Goal: Information Seeking & Learning: Compare options

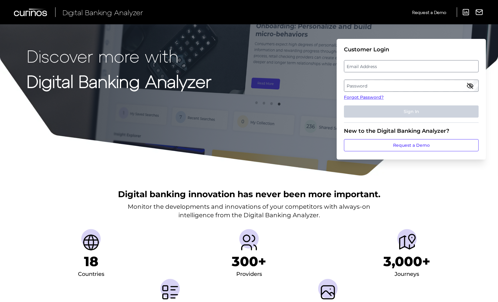
click at [381, 87] on label "Password" at bounding box center [411, 85] width 134 height 11
click at [372, 67] on label "Email Address" at bounding box center [411, 66] width 134 height 11
click at [372, 67] on input "email" at bounding box center [411, 66] width 135 height 12
type input "[PERSON_NAME][EMAIL_ADDRESS][PERSON_NAME][DOMAIN_NAME]"
click at [467, 83] on icon "button" at bounding box center [470, 85] width 7 height 7
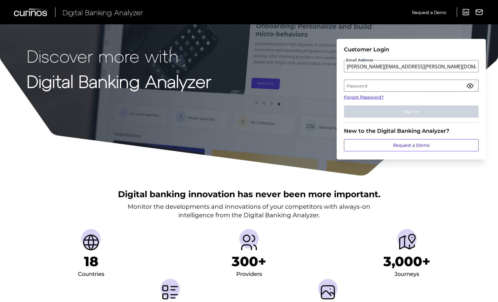
click at [420, 85] on label "Password" at bounding box center [411, 85] width 134 height 11
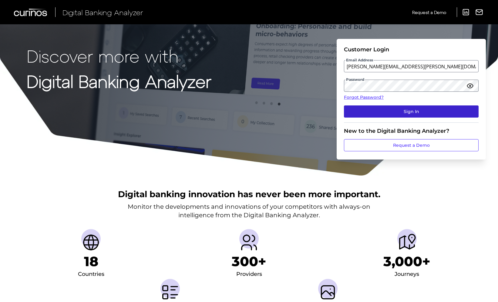
click at [461, 110] on button "Sign In" at bounding box center [411, 111] width 135 height 12
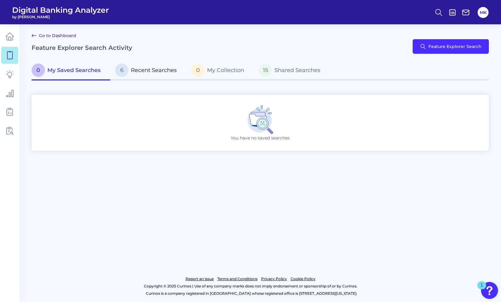
click at [160, 70] on span "Recent Searches" at bounding box center [154, 70] width 46 height 7
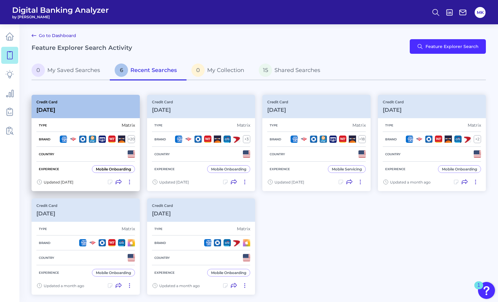
click at [75, 111] on div "Credit Card [DATE]" at bounding box center [86, 106] width 108 height 23
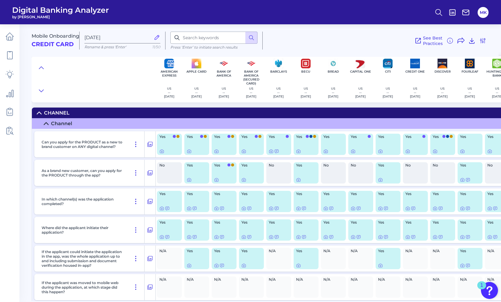
click at [309, 176] on div "Yes" at bounding box center [305, 172] width 25 height 21
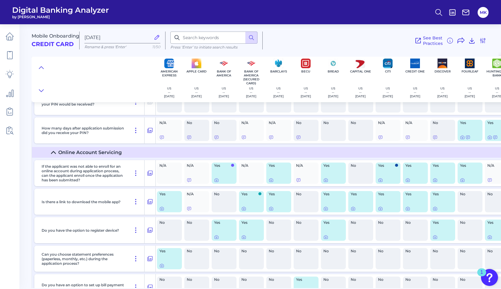
scroll to position [4926, 0]
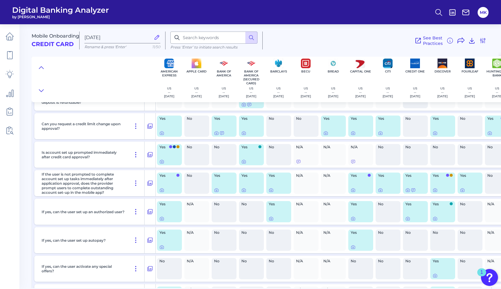
click at [126, 146] on div "Is account set up prompted immediately after credit card approval?" at bounding box center [91, 155] width 105 height 26
click at [147, 155] on icon at bounding box center [150, 154] width 6 height 7
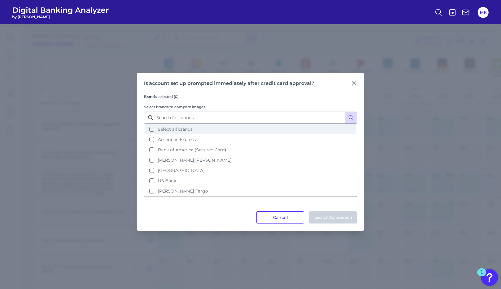
click at [178, 124] on button "Select all brands" at bounding box center [250, 129] width 212 height 10
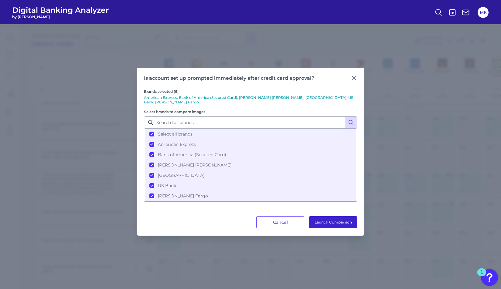
click at [324, 223] on button "Launch Comparison" at bounding box center [333, 222] width 48 height 12
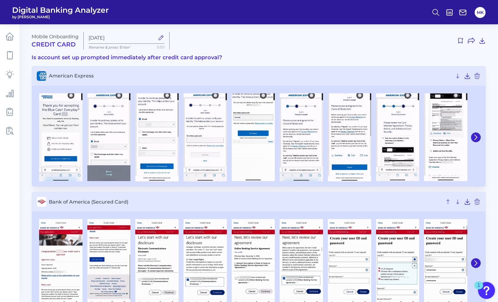
click at [112, 121] on img at bounding box center [108, 137] width 43 height 88
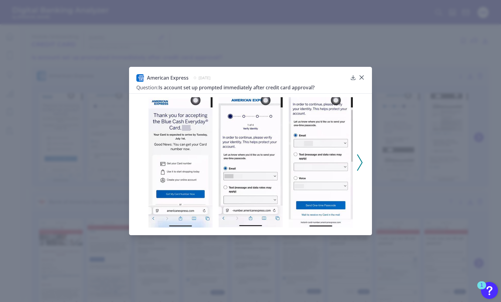
click at [364, 160] on div at bounding box center [250, 160] width 243 height 134
click at [357, 160] on icon at bounding box center [359, 162] width 5 height 16
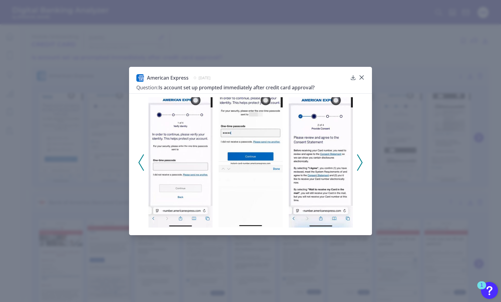
click at [357, 160] on icon at bounding box center [359, 162] width 5 height 16
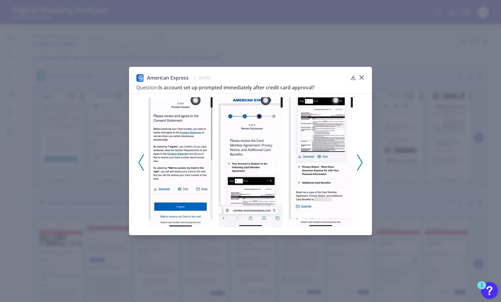
click at [357, 160] on icon at bounding box center [359, 162] width 5 height 16
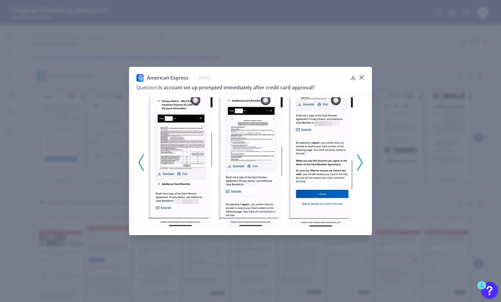
click at [357, 160] on icon at bounding box center [359, 162] width 5 height 16
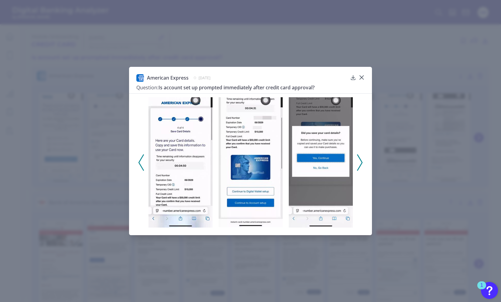
click at [358, 160] on icon at bounding box center [359, 162] width 5 height 16
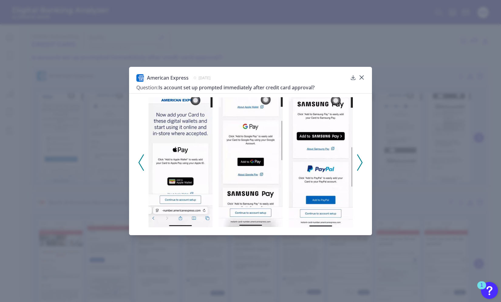
click at [358, 160] on icon at bounding box center [359, 162] width 5 height 16
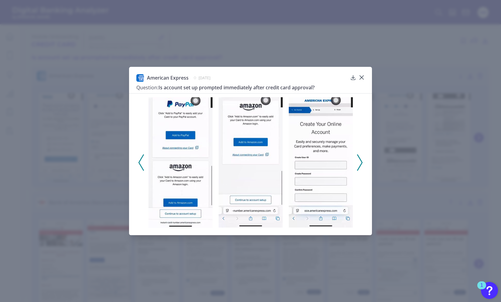
click at [359, 160] on icon at bounding box center [359, 162] width 5 height 16
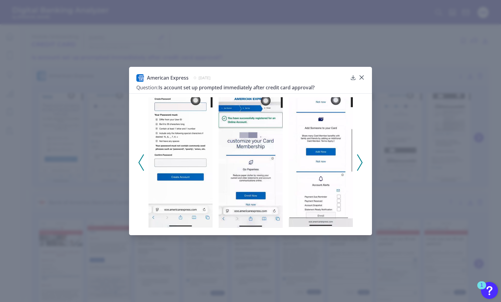
click at [132, 159] on div at bounding box center [250, 160] width 243 height 134
click at [364, 161] on div at bounding box center [250, 160] width 243 height 134
click at [361, 159] on icon at bounding box center [359, 162] width 5 height 16
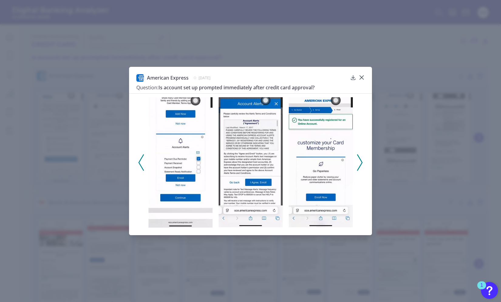
click at [361, 159] on icon at bounding box center [359, 162] width 5 height 16
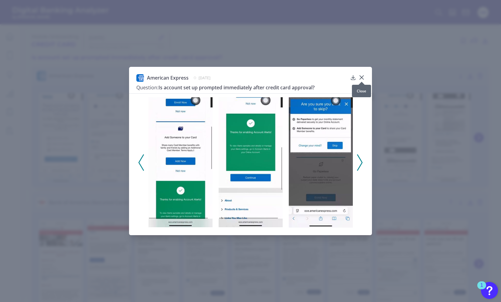
click at [139, 160] on polyline at bounding box center [141, 161] width 5 height 15
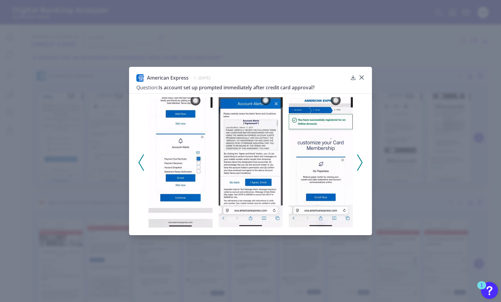
click at [139, 160] on polyline at bounding box center [141, 161] width 5 height 15
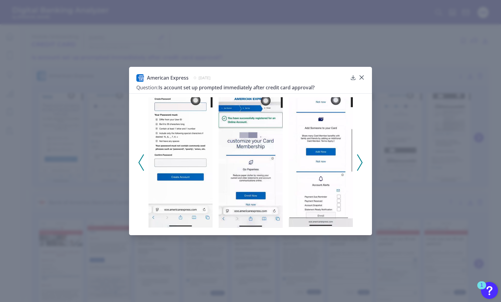
click at [139, 160] on polyline at bounding box center [141, 161] width 5 height 15
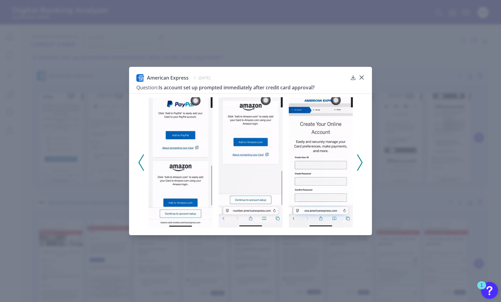
click at [143, 159] on icon at bounding box center [140, 162] width 5 height 16
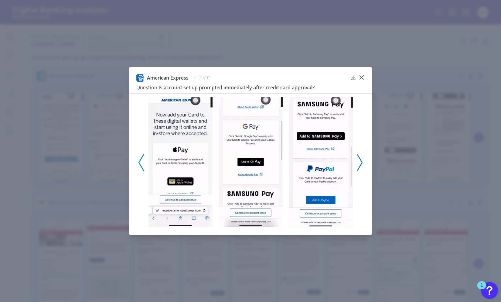
click at [143, 159] on icon at bounding box center [140, 162] width 5 height 16
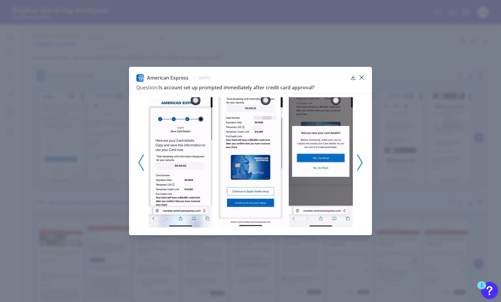
click at [137, 161] on div at bounding box center [250, 160] width 243 height 134
click at [140, 160] on polyline at bounding box center [141, 161] width 5 height 15
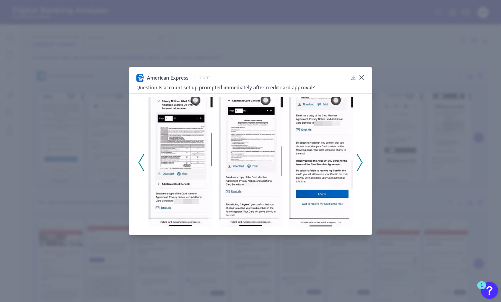
click at [140, 160] on polyline at bounding box center [141, 161] width 5 height 15
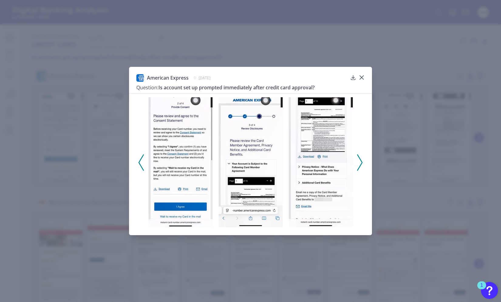
click at [356, 163] on div at bounding box center [250, 160] width 243 height 134
click at [361, 162] on icon at bounding box center [359, 162] width 5 height 16
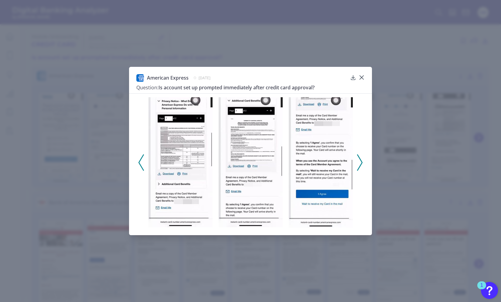
click at [361, 162] on icon at bounding box center [359, 162] width 5 height 16
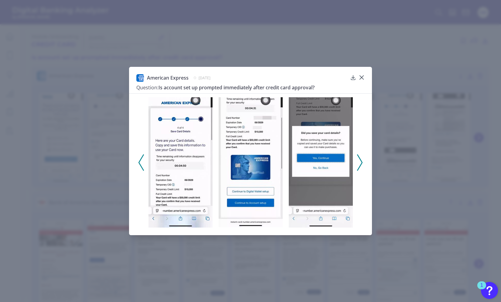
click at [358, 161] on icon at bounding box center [359, 162] width 5 height 16
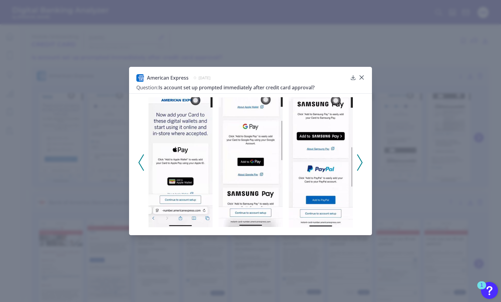
click at [358, 161] on icon at bounding box center [359, 162] width 5 height 16
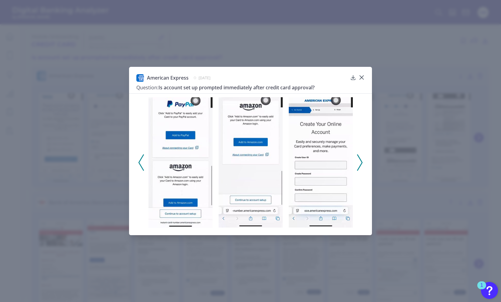
click at [358, 161] on icon at bounding box center [359, 162] width 5 height 16
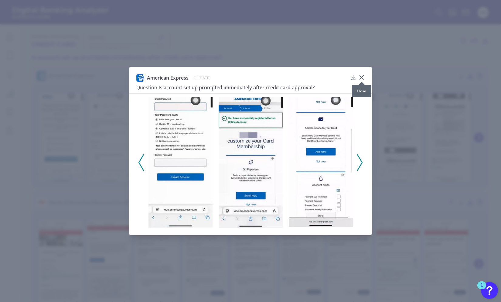
click at [360, 80] on div at bounding box center [361, 82] width 6 height 6
click at [361, 77] on icon at bounding box center [361, 77] width 4 height 4
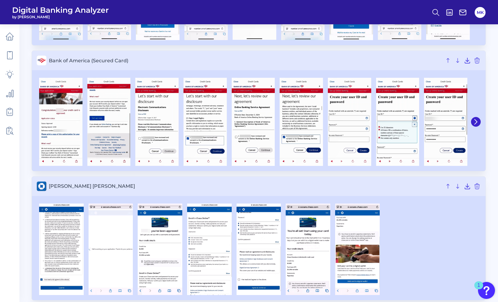
scroll to position [147, 0]
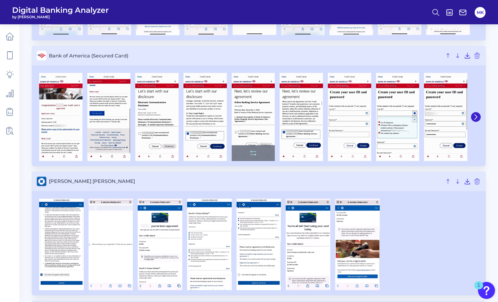
click at [255, 113] on img at bounding box center [253, 117] width 43 height 88
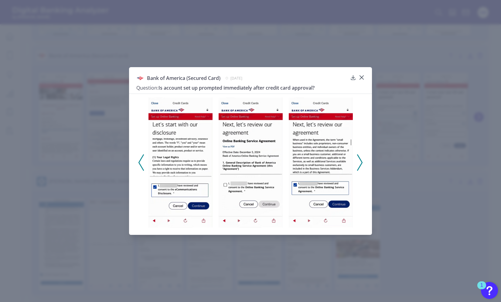
click at [141, 157] on polyline at bounding box center [141, 161] width 5 height 15
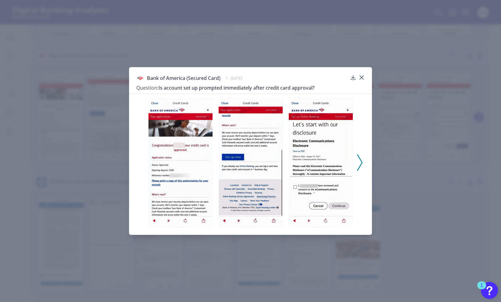
click at [141, 157] on div at bounding box center [250, 160] width 243 height 134
click at [362, 159] on icon at bounding box center [359, 162] width 5 height 16
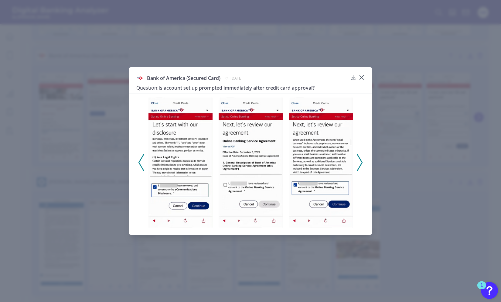
click at [362, 159] on icon at bounding box center [359, 162] width 5 height 16
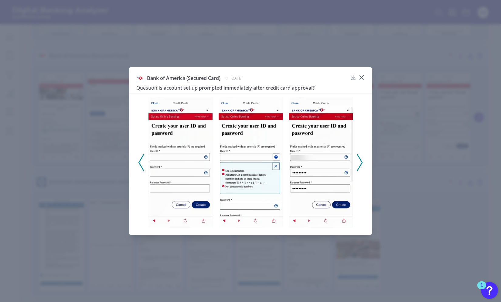
click at [136, 160] on div at bounding box center [250, 160] width 243 height 134
click at [141, 157] on polyline at bounding box center [141, 161] width 5 height 15
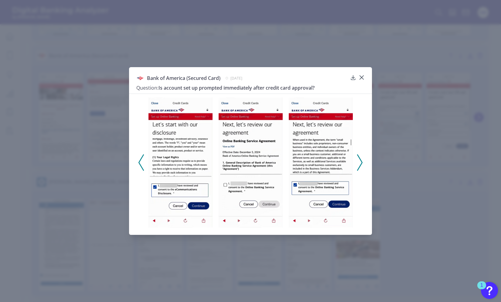
click at [141, 157] on polyline at bounding box center [141, 161] width 5 height 15
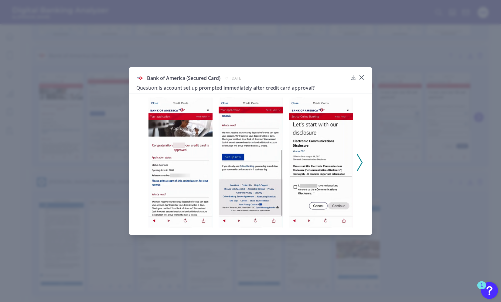
click at [141, 157] on div at bounding box center [250, 160] width 243 height 134
click at [362, 153] on div at bounding box center [250, 160] width 243 height 134
click at [358, 162] on icon at bounding box center [359, 162] width 5 height 16
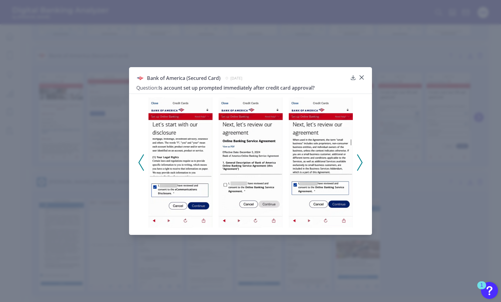
click at [358, 162] on icon at bounding box center [359, 162] width 5 height 16
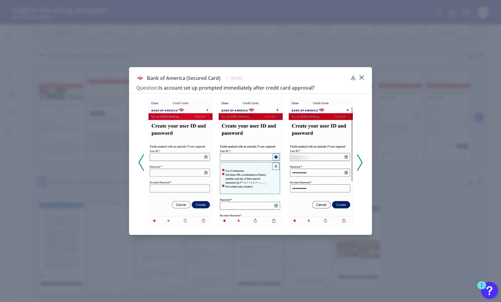
click at [357, 160] on icon at bounding box center [359, 162] width 5 height 16
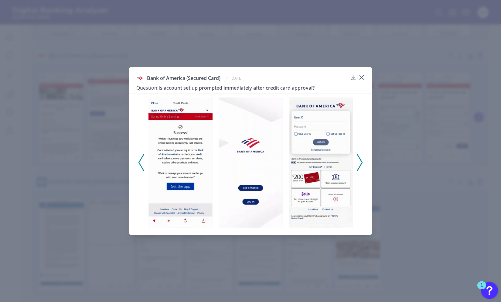
click at [357, 160] on icon at bounding box center [359, 162] width 5 height 16
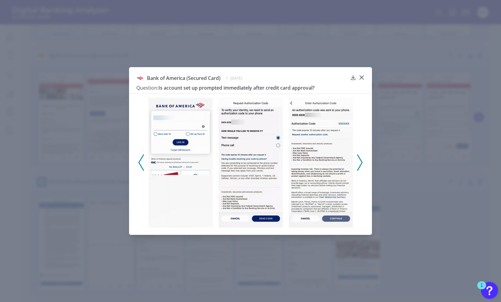
click at [357, 160] on icon at bounding box center [359, 162] width 5 height 16
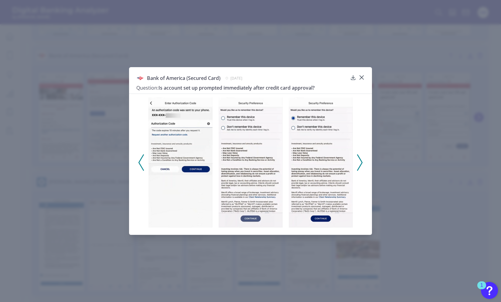
click at [357, 160] on icon at bounding box center [359, 162] width 5 height 16
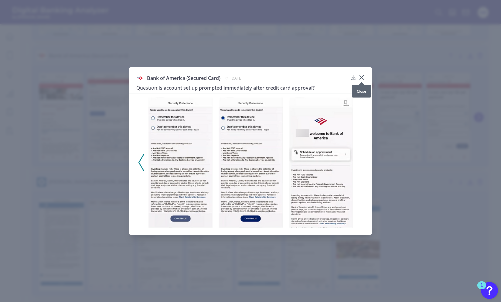
click at [361, 77] on icon at bounding box center [361, 77] width 6 height 6
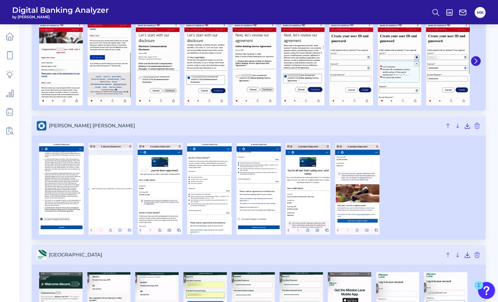
scroll to position [203, 0]
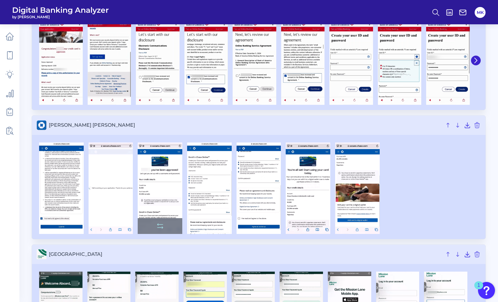
click at [159, 180] on img at bounding box center [160, 187] width 45 height 91
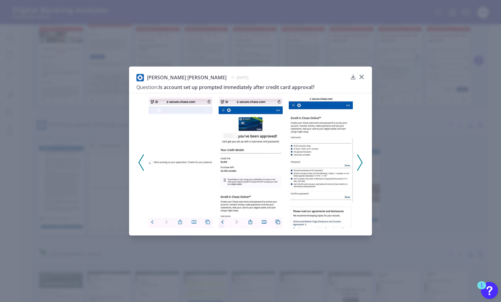
click at [363, 163] on div at bounding box center [250, 160] width 243 height 135
click at [358, 161] on icon at bounding box center [359, 162] width 5 height 16
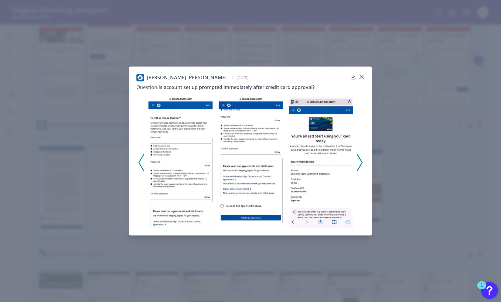
click at [358, 161] on icon at bounding box center [359, 162] width 5 height 16
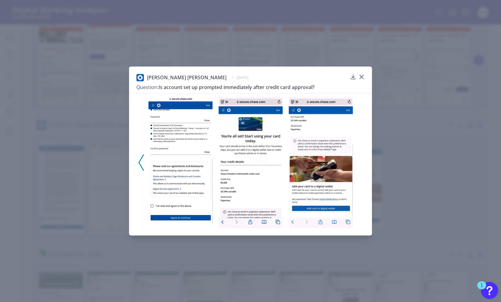
click at [358, 162] on div at bounding box center [250, 160] width 243 height 135
drag, startPoint x: 67, startPoint y: 81, endPoint x: 62, endPoint y: 81, distance: 4.9
click at [62, 81] on div "JP Morgan Chase February 6, 2025 Question: Is account set up prompted immediate…" at bounding box center [250, 151] width 501 height 302
click at [365, 78] on div "JP Morgan Chase February 6, 2025 Question: Is account set up prompted immediate…" at bounding box center [250, 150] width 243 height 169
click at [363, 76] on icon at bounding box center [361, 77] width 6 height 6
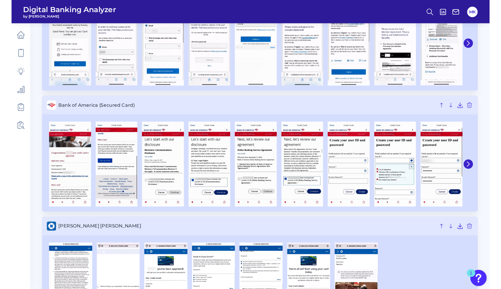
scroll to position [0, 0]
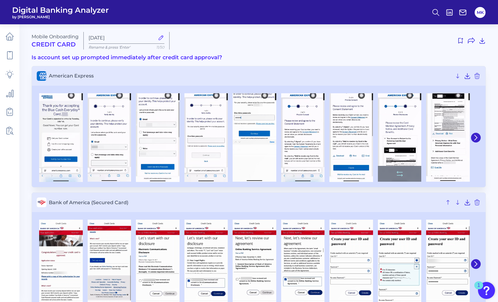
click at [411, 138] on img at bounding box center [400, 137] width 44 height 88
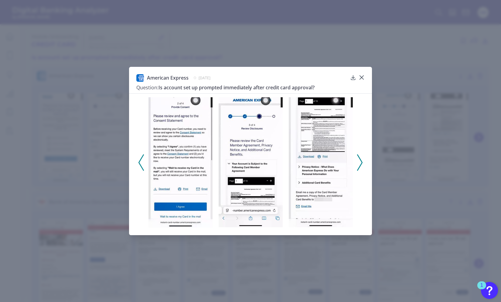
click at [355, 161] on div at bounding box center [320, 162] width 70 height 130
click at [359, 157] on icon at bounding box center [359, 162] width 5 height 16
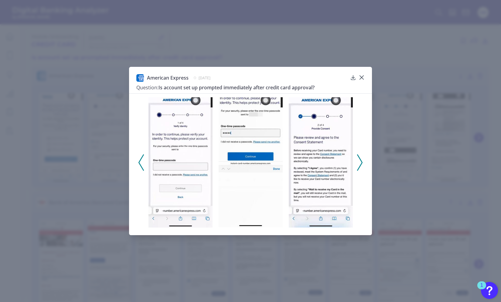
click at [360, 157] on icon at bounding box center [359, 162] width 5 height 16
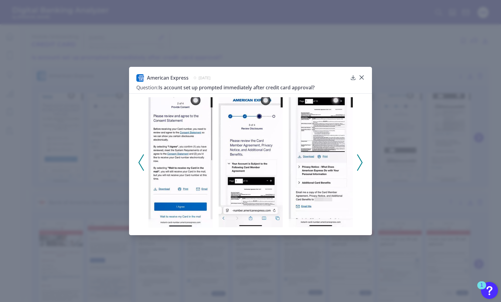
click at [360, 157] on icon at bounding box center [359, 162] width 5 height 16
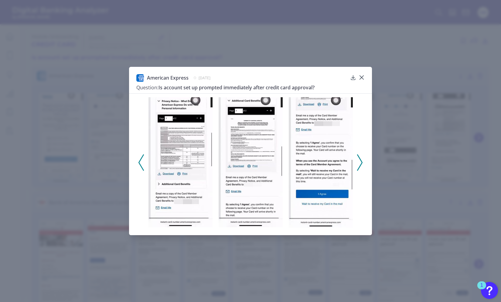
click at [360, 157] on icon at bounding box center [359, 162] width 5 height 16
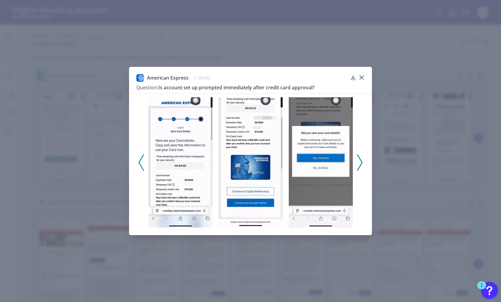
click at [360, 157] on icon at bounding box center [359, 162] width 5 height 16
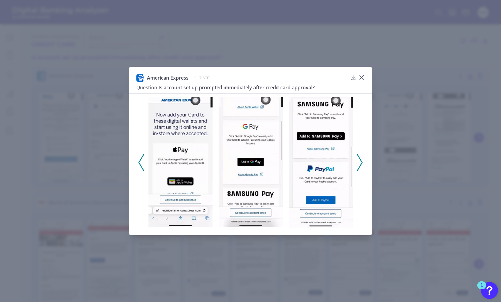
click at [359, 157] on icon at bounding box center [359, 162] width 5 height 16
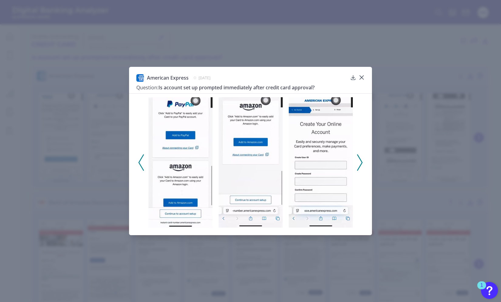
click at [359, 157] on icon at bounding box center [359, 162] width 5 height 16
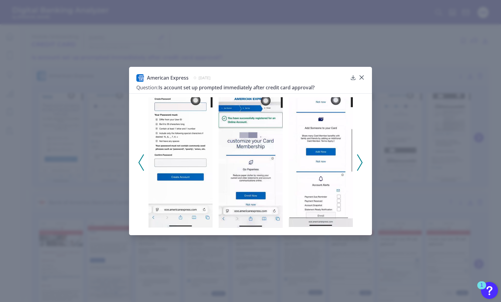
click at [364, 158] on div at bounding box center [250, 160] width 243 height 134
click at [358, 158] on icon at bounding box center [359, 162] width 5 height 16
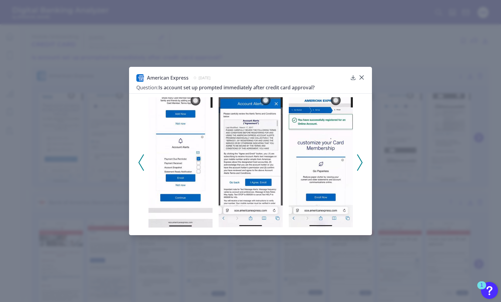
click at [358, 158] on icon at bounding box center [359, 162] width 5 height 16
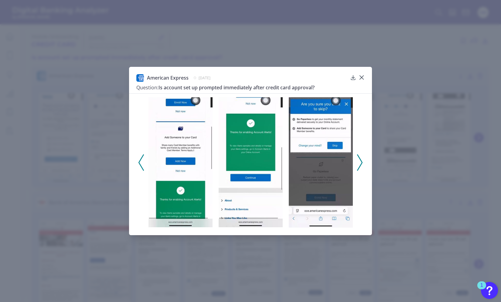
click at [358, 158] on icon at bounding box center [359, 162] width 5 height 16
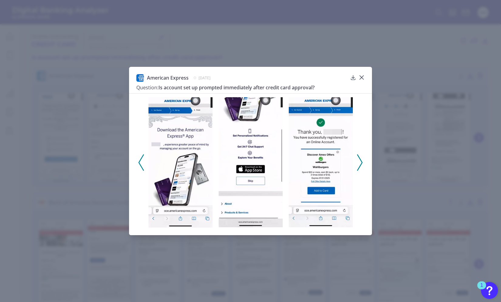
click at [137, 158] on div at bounding box center [250, 160] width 243 height 134
click at [142, 159] on icon at bounding box center [140, 162] width 5 height 16
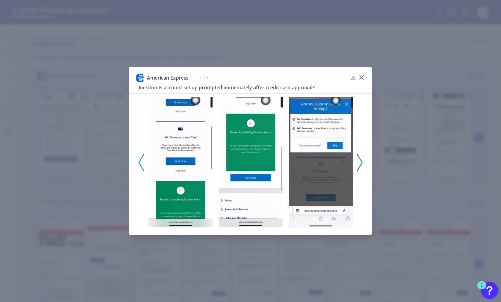
click at [142, 159] on icon at bounding box center [140, 162] width 5 height 16
click at [140, 153] on div at bounding box center [250, 160] width 243 height 134
click at [140, 164] on icon at bounding box center [140, 162] width 5 height 16
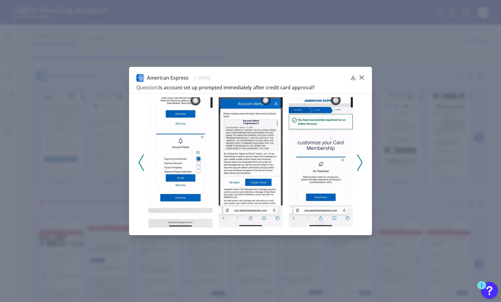
click at [140, 164] on icon at bounding box center [140, 162] width 5 height 16
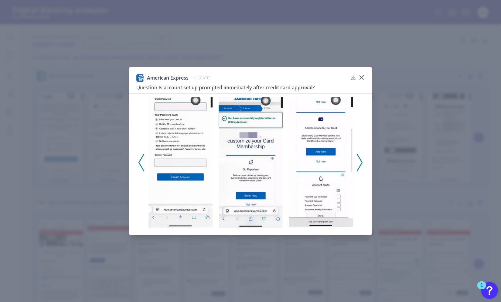
click at [140, 164] on icon at bounding box center [140, 162] width 5 height 16
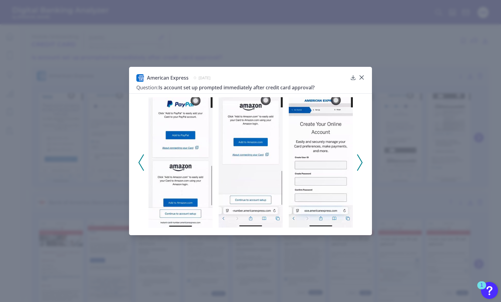
click at [140, 164] on icon at bounding box center [140, 162] width 5 height 16
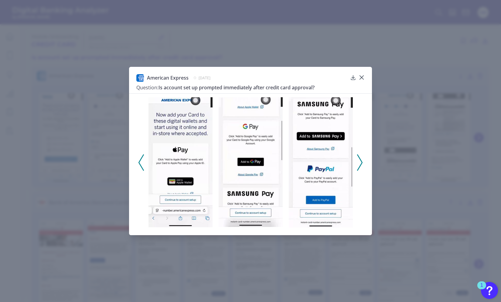
click at [140, 164] on icon at bounding box center [140, 162] width 5 height 16
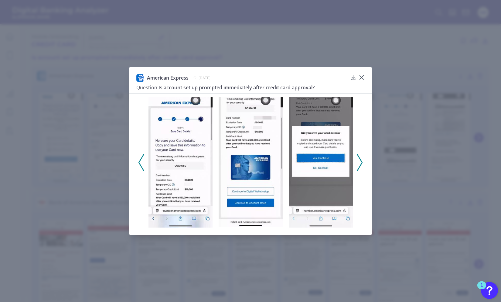
click at [140, 164] on icon at bounding box center [140, 162] width 5 height 16
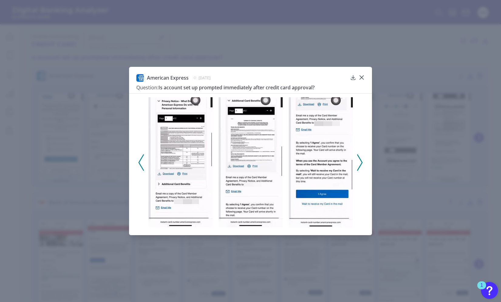
click at [140, 164] on icon at bounding box center [140, 162] width 5 height 16
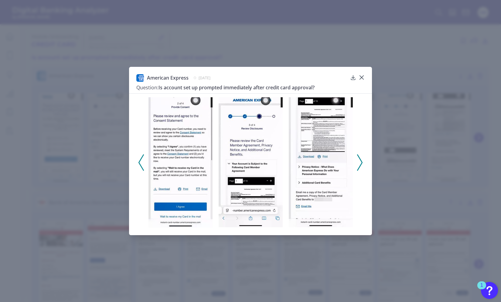
click at [140, 164] on icon at bounding box center [140, 162] width 5 height 16
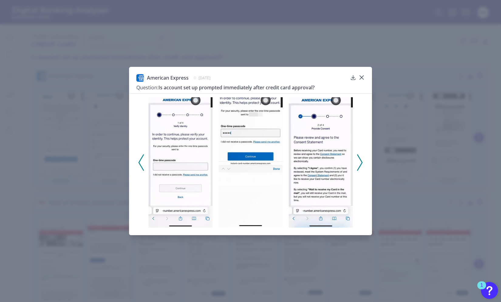
click at [360, 157] on icon at bounding box center [359, 162] width 5 height 16
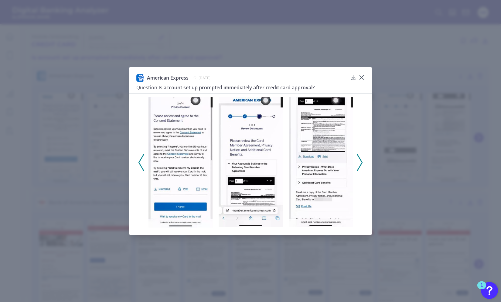
click at [142, 156] on polyline at bounding box center [141, 161] width 5 height 15
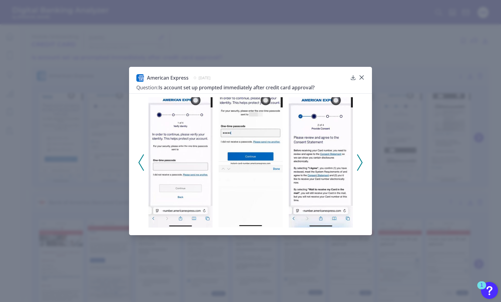
drag, startPoint x: 93, startPoint y: 83, endPoint x: 84, endPoint y: 78, distance: 9.5
click at [84, 78] on div "American Express June 21, 2025 Question: Is account set up prompted immediately…" at bounding box center [250, 151] width 501 height 302
click at [361, 76] on icon at bounding box center [361, 77] width 6 height 6
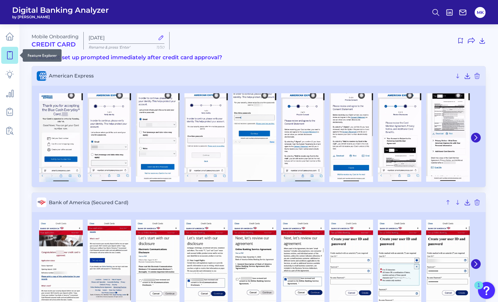
drag, startPoint x: 17, startPoint y: 51, endPoint x: 14, endPoint y: 53, distance: 3.9
click at [14, 53] on link at bounding box center [9, 55] width 17 height 17
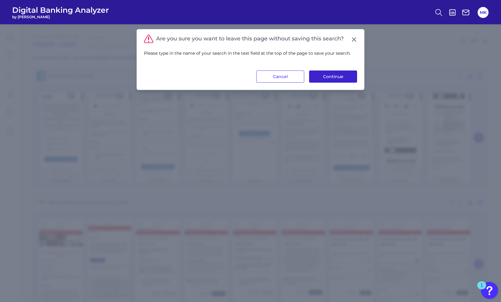
click at [335, 73] on button "Continue" at bounding box center [333, 76] width 48 height 12
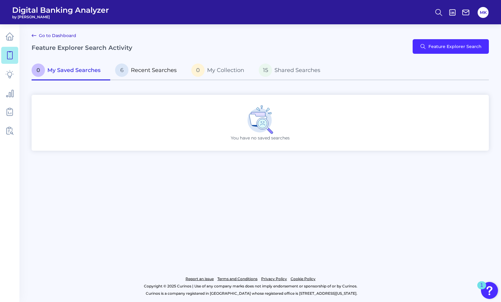
click at [145, 74] on p "6 Recent Searches" at bounding box center [146, 69] width 62 height 13
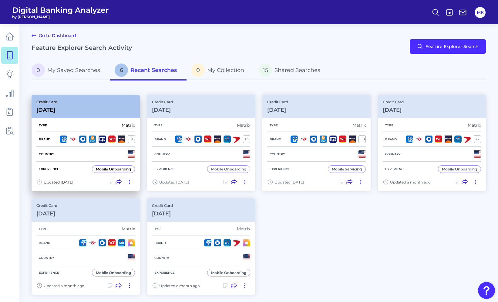
click at [83, 119] on div "Type Matrix" at bounding box center [85, 125] width 99 height 13
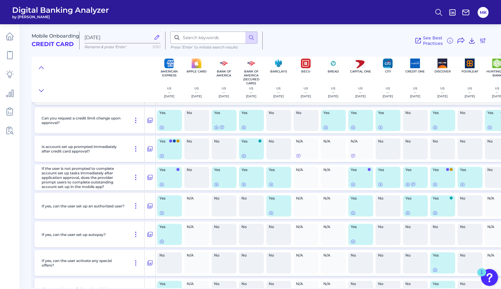
scroll to position [114, 0]
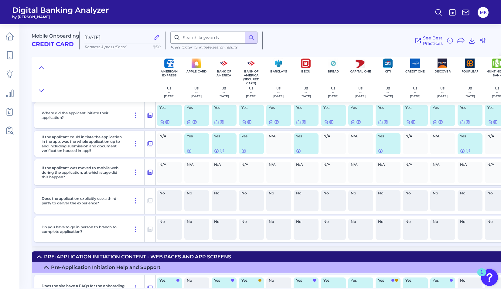
click at [111, 146] on p "If the applicant could initiate the application in the app, was the whole appli…" at bounding box center [83, 144] width 83 height 18
click at [149, 143] on icon at bounding box center [150, 143] width 6 height 7
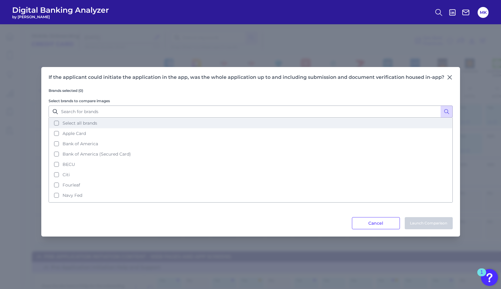
click at [106, 123] on button "Select all brands" at bounding box center [250, 123] width 403 height 10
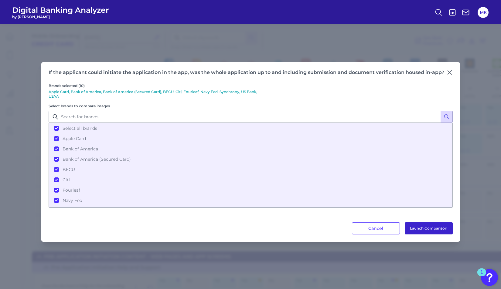
click at [426, 225] on button "Launch Comparison" at bounding box center [428, 228] width 48 height 12
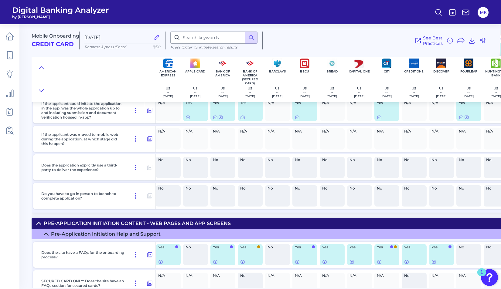
scroll to position [2938, 1]
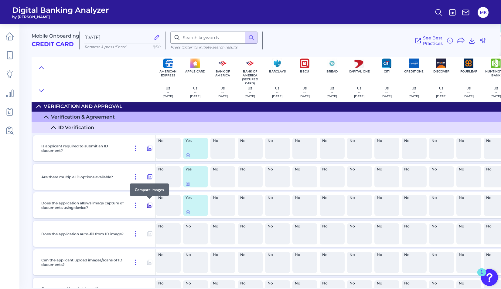
click at [154, 201] on button at bounding box center [149, 206] width 11 height 10
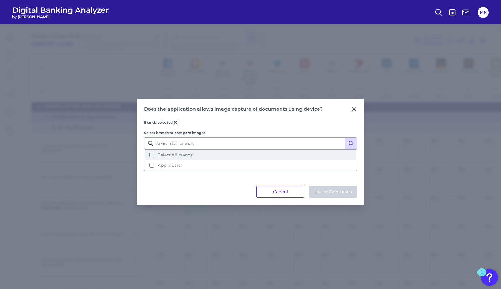
click at [170, 152] on button "Select all brands" at bounding box center [250, 155] width 212 height 10
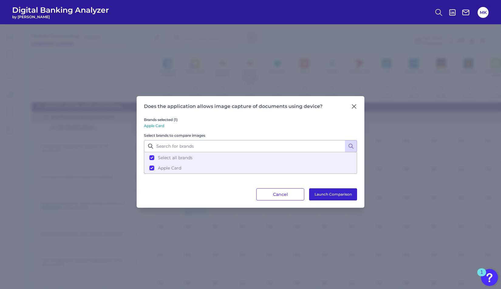
click at [323, 193] on button "Launch Comparison" at bounding box center [333, 194] width 48 height 12
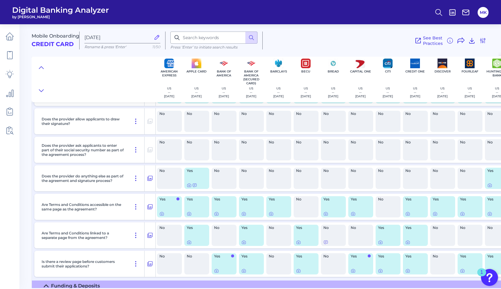
scroll to position [3047, 0]
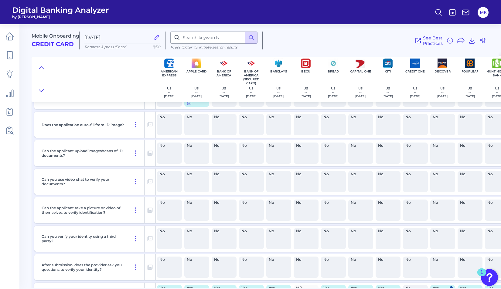
click at [143, 148] on div "Can the applicant upload images/scans of ID documents?" at bounding box center [91, 153] width 105 height 26
click at [132, 153] on icon at bounding box center [135, 153] width 7 height 7
click at [135, 153] on icon at bounding box center [135, 153] width 7 height 7
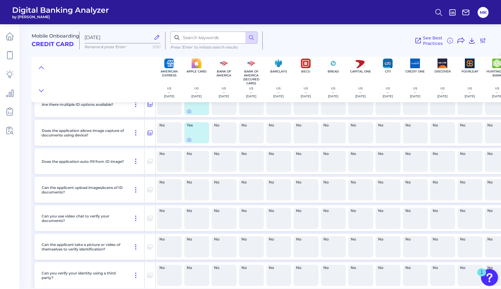
scroll to position [3009, 0]
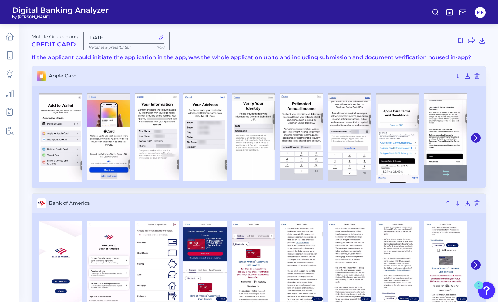
scroll to position [29, 0]
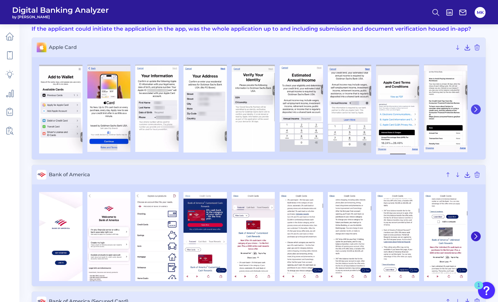
click at [477, 110] on icon at bounding box center [475, 108] width 5 height 5
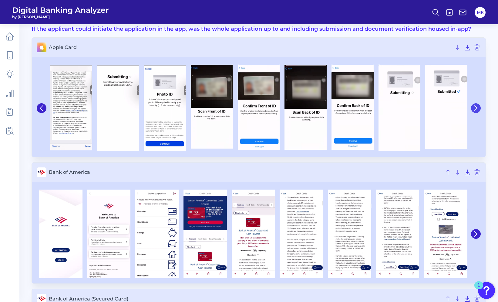
click at [477, 110] on icon at bounding box center [475, 107] width 5 height 5
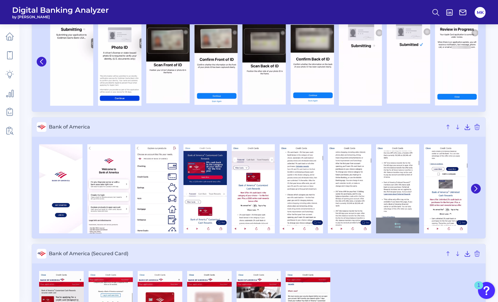
scroll to position [84, 0]
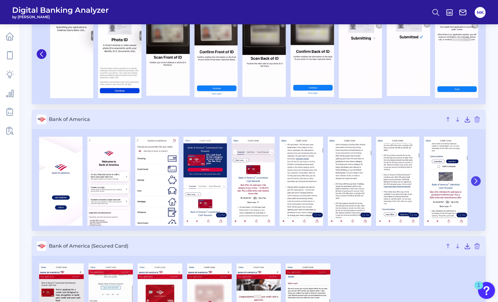
click at [477, 179] on icon at bounding box center [475, 180] width 5 height 5
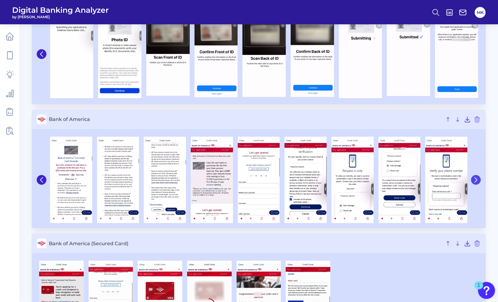
click at [477, 179] on icon at bounding box center [475, 179] width 5 height 5
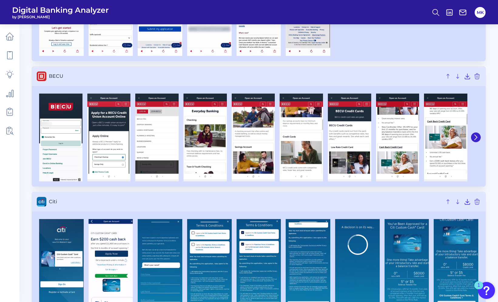
scroll to position [382, 0]
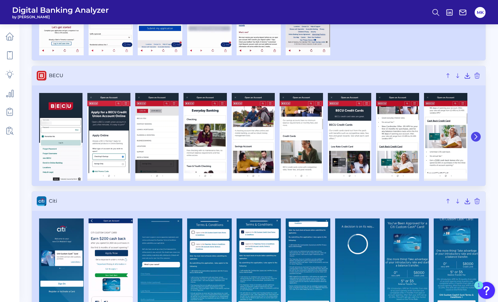
click at [477, 139] on icon at bounding box center [475, 136] width 5 height 5
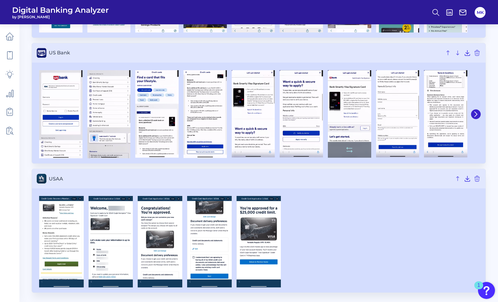
scroll to position [1027, 0]
